Goal: Information Seeking & Learning: Learn about a topic

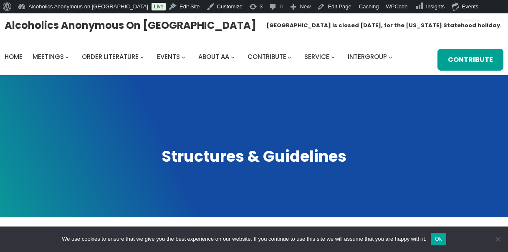
scroll to position [65, 0]
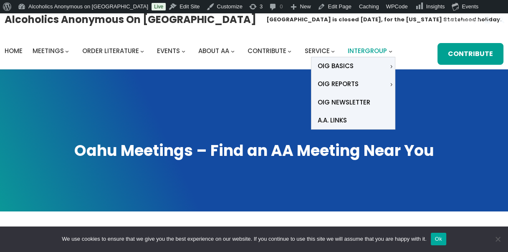
scroll to position [9, 0]
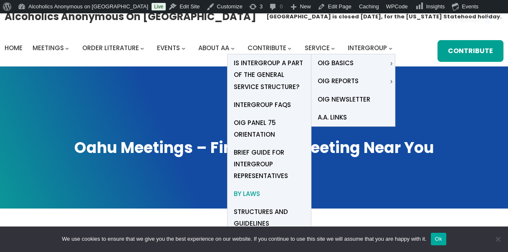
click at [250, 193] on span "By Laws" at bounding box center [247, 194] width 26 height 12
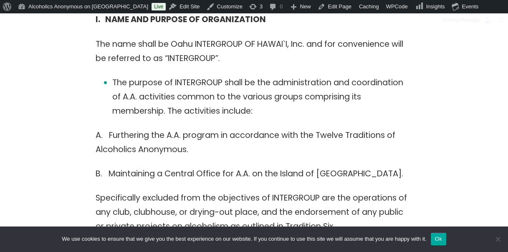
scroll to position [509, 0]
